Goal: Browse casually: Explore the website without a specific task or goal

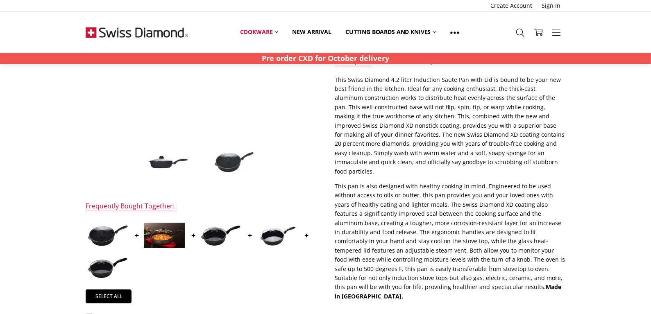
scroll to position [204, 0]
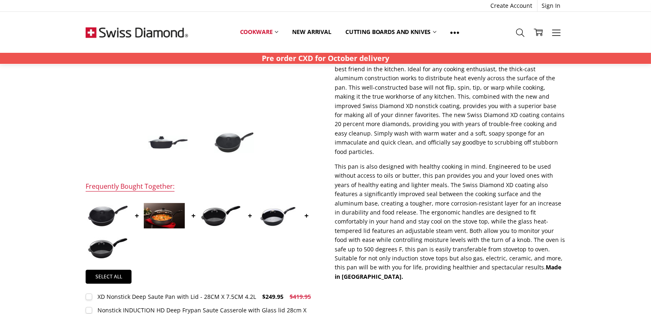
click at [158, 219] on img at bounding box center [164, 215] width 41 height 25
click at [158, 218] on img at bounding box center [164, 215] width 41 height 25
click at [228, 246] on div at bounding box center [201, 233] width 231 height 65
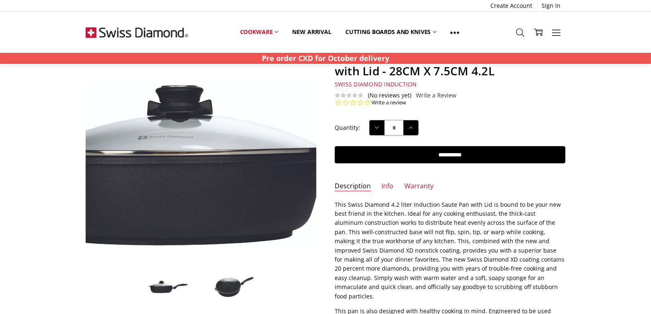
scroll to position [0, 0]
